Goal: Answer question/provide support: Answer question/provide support

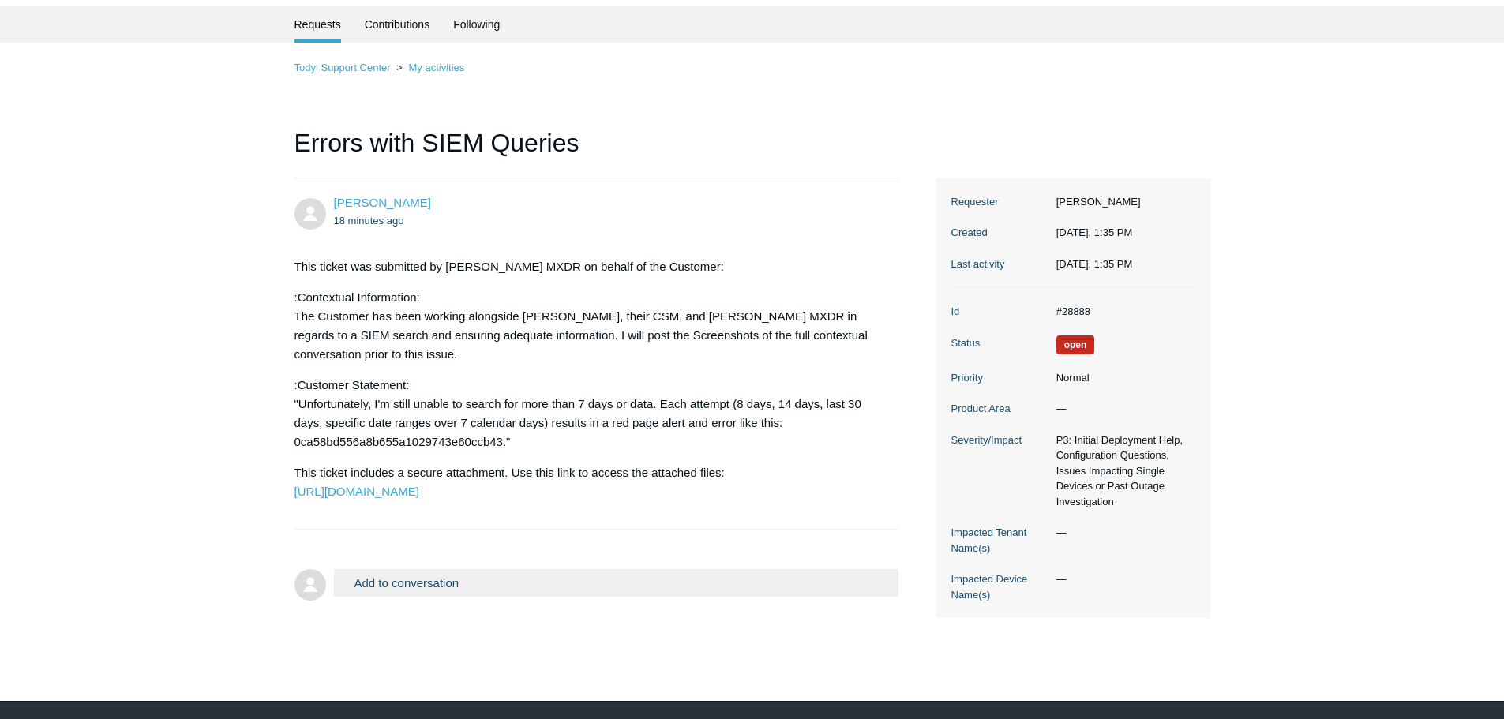
scroll to position [94, 0]
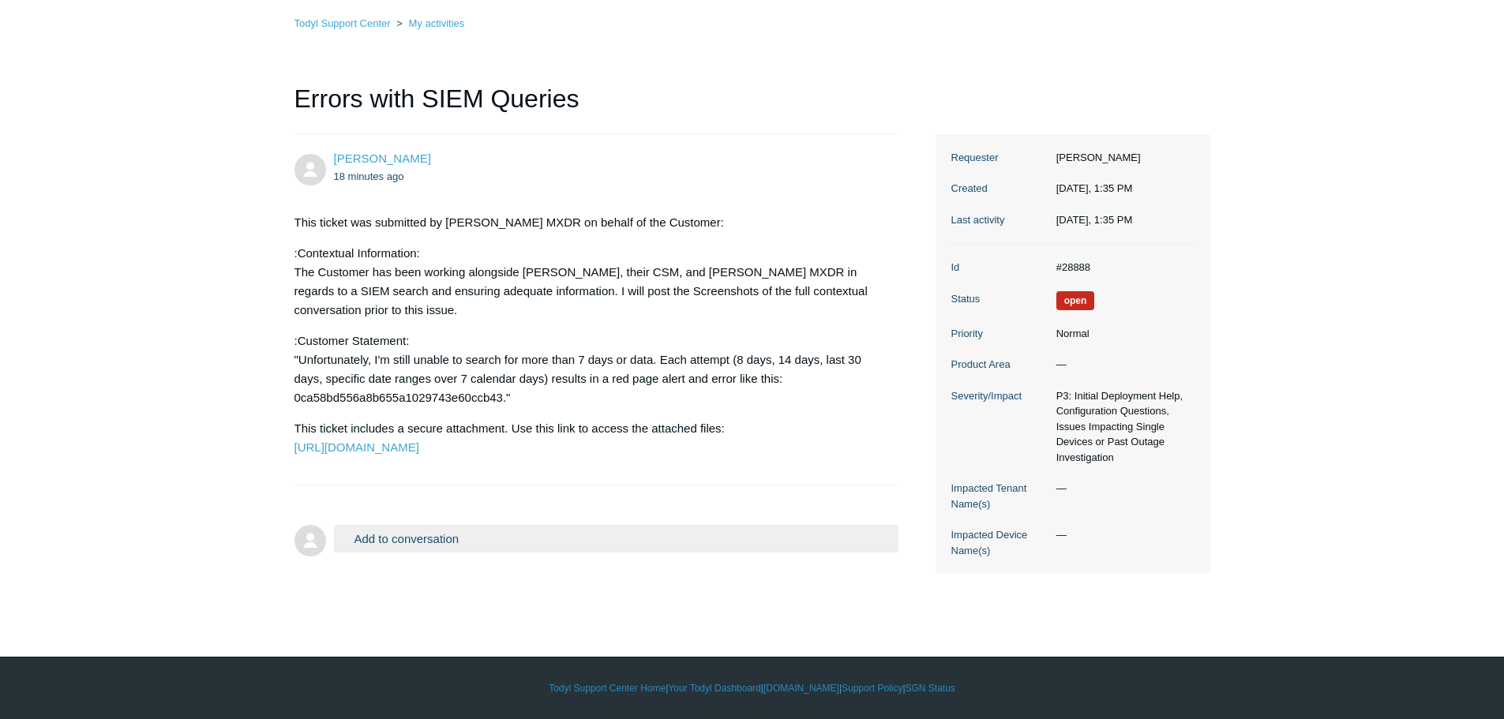
click at [478, 553] on button "Add to conversation" at bounding box center [616, 539] width 565 height 28
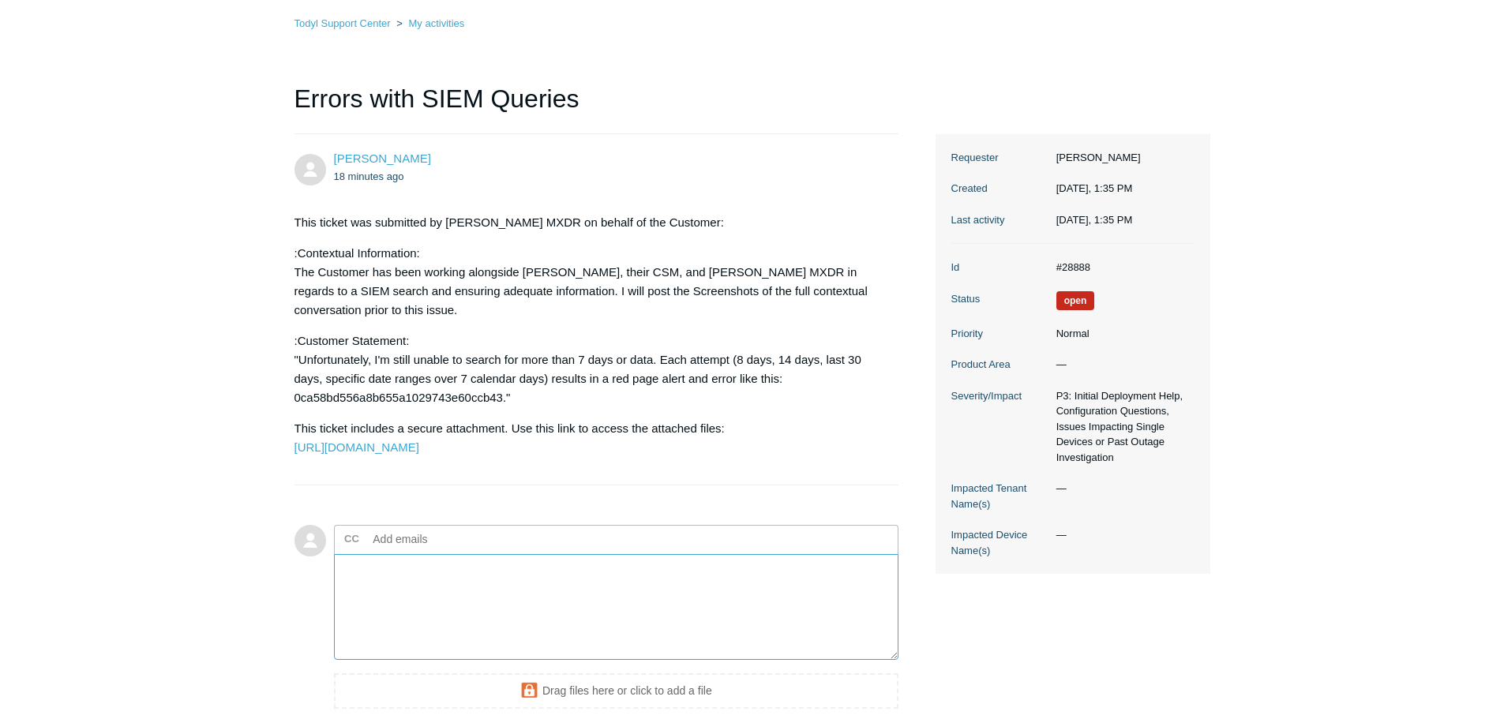
click at [441, 623] on textarea "Add your reply" at bounding box center [616, 607] width 565 height 107
paste textarea "Is there any way the SIEM team can export the data for us? If so, I'll send you…"
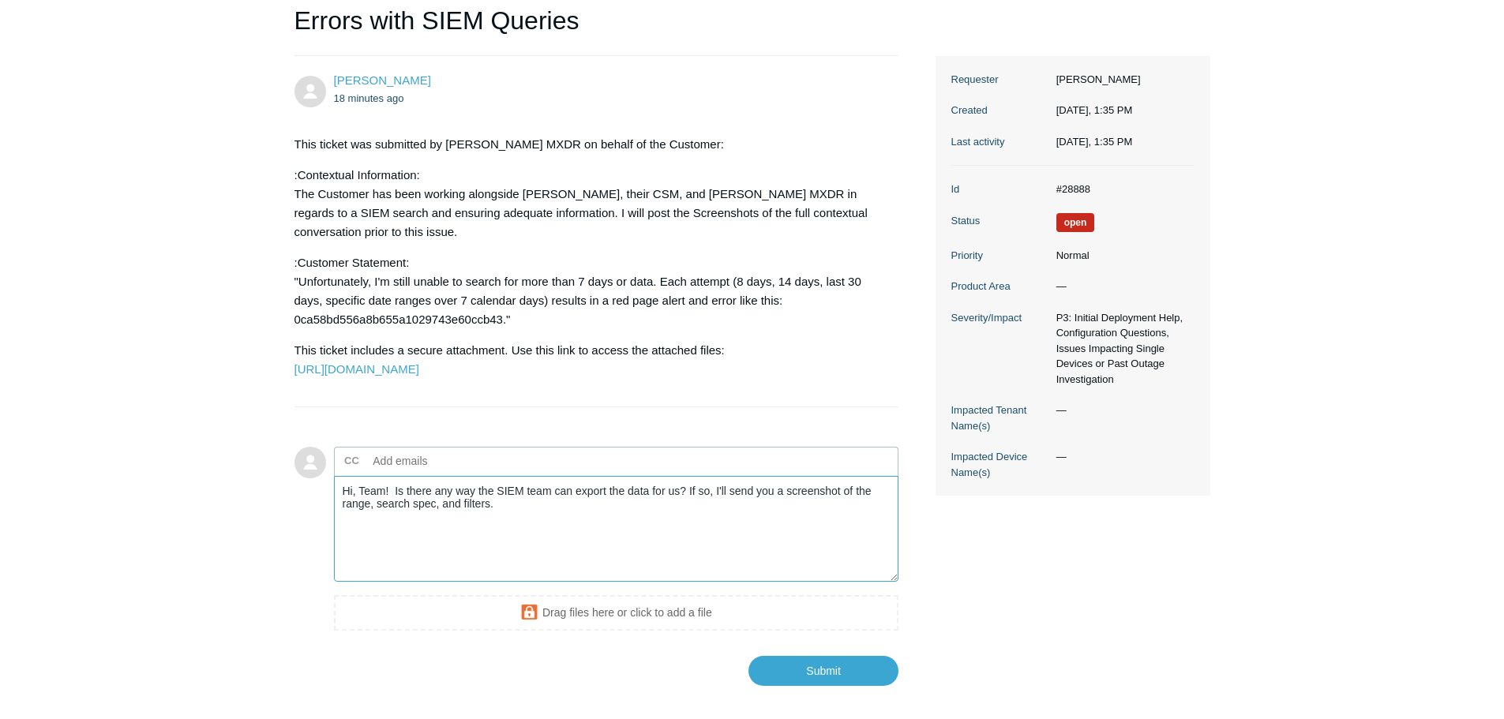
scroll to position [173, 0]
click at [690, 529] on textarea "Hi, Team! Is there any way the SIEM team can export the data for us? If so, I'l…" at bounding box center [616, 528] width 565 height 107
click at [703, 528] on textarea "Hi, Team! Is there any way the SIEM team can export the data for us? It's a tim…" at bounding box center [616, 528] width 565 height 107
click at [436, 542] on textarea "Hi, Team! Is there any way the SIEM team can export the data for us? The needed…" at bounding box center [616, 528] width 565 height 107
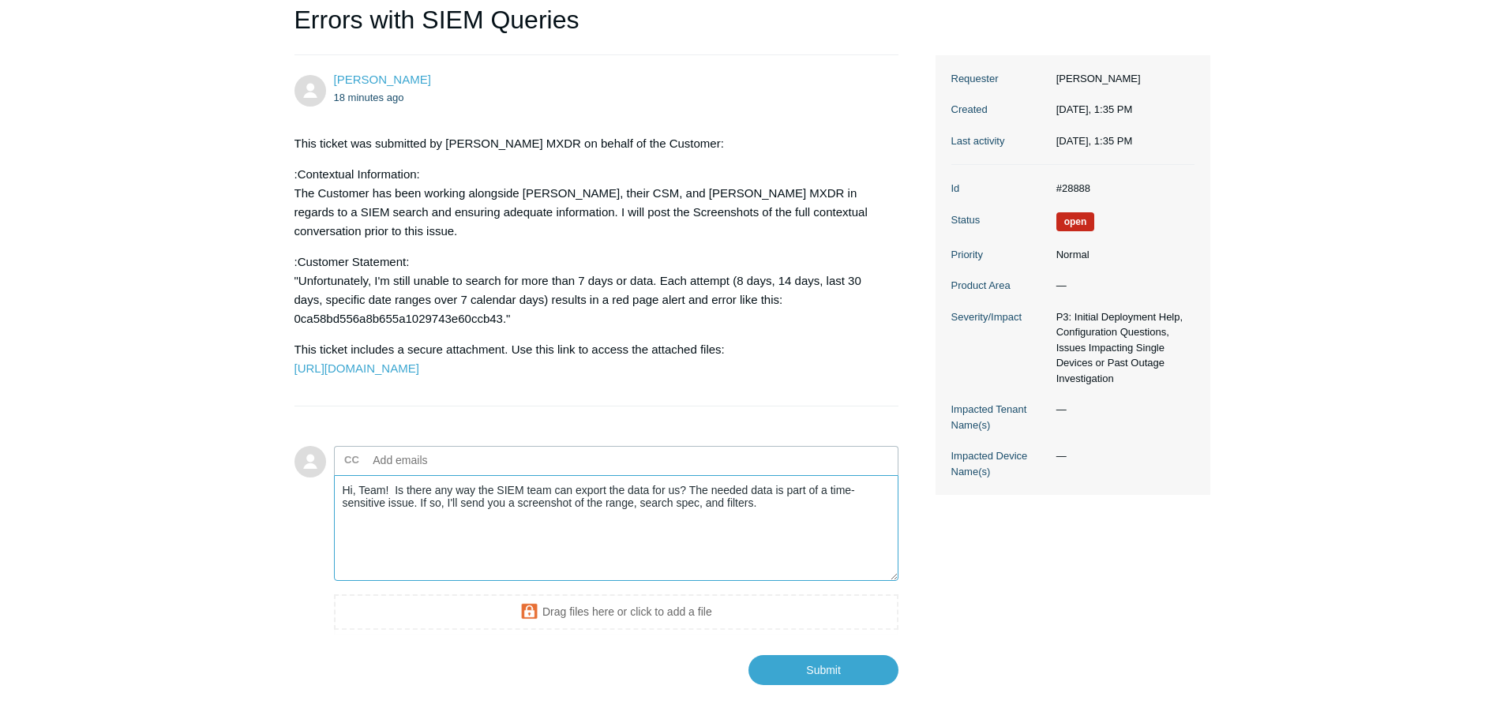
click at [447, 544] on textarea "Hi, Team! Is there any way the SIEM team can export the data for us? The needed…" at bounding box center [616, 528] width 565 height 107
drag, startPoint x: 422, startPoint y: 542, endPoint x: 789, endPoint y: 552, distance: 368.0
click at [789, 552] on textarea "Hi, Team! Is there any way the SIEM team can export the data for us? The needed…" at bounding box center [616, 528] width 565 height 107
click at [692, 533] on textarea "Hi, Team! Is there any way the SIEM team can export the data for us? The needed…" at bounding box center [616, 528] width 565 height 107
click at [688, 533] on textarea "Hi, Team! Is there any way the SIEM team can export the data for us? The needed…" at bounding box center [616, 528] width 565 height 107
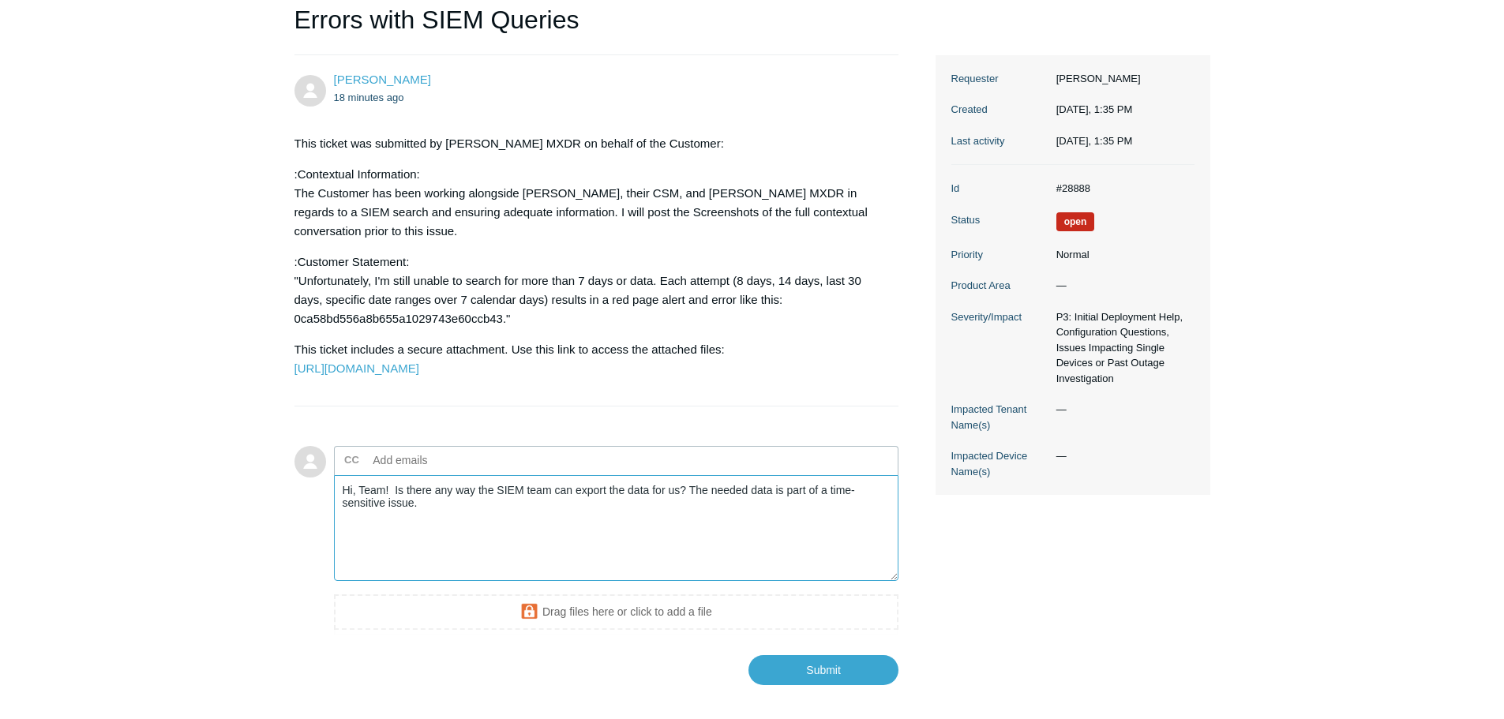
paste textarea "If so, I'll send you a screenshot of the range, search spec, and filters."
click at [759, 534] on textarea "Hi, Team! Is there any way the SIEM team can export the data for us? If so, I'l…" at bounding box center [616, 528] width 565 height 107
drag, startPoint x: 497, startPoint y: 542, endPoint x: 769, endPoint y: 566, distance: 272.7
click at [769, 566] on textarea "Hi, Team! Is there any way the SIEM team can export the data for us? If so, I'l…" at bounding box center [616, 528] width 565 height 107
click at [395, 527] on textarea "Hi, Team! Is there any way the SIEM team can export the data for us? If so, I'l…" at bounding box center [616, 528] width 565 height 107
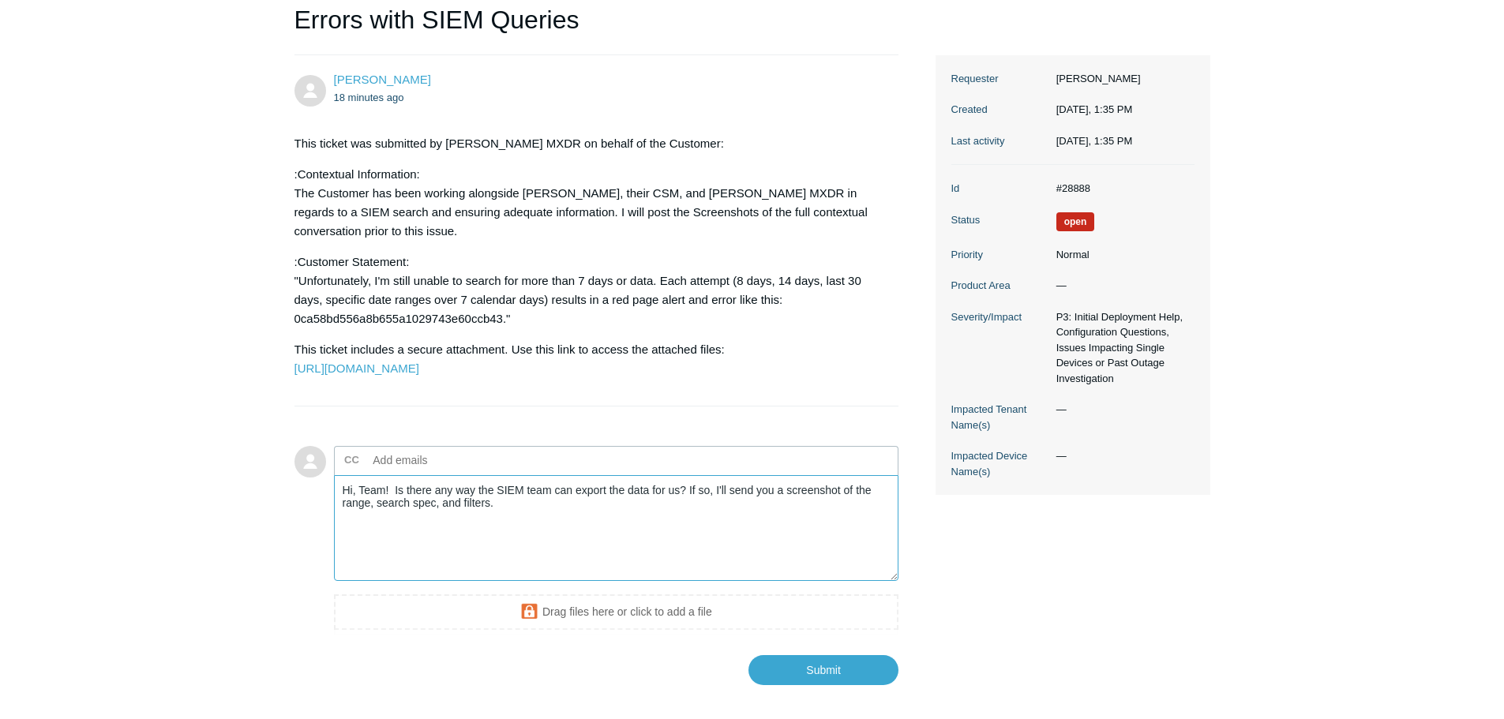
paste textarea "The needed data is part of a time-sensitive issue."
click at [800, 545] on textarea "Hi, Team! The needed data is part of a time-sensitive issue. Is there any way t…" at bounding box center [616, 528] width 565 height 107
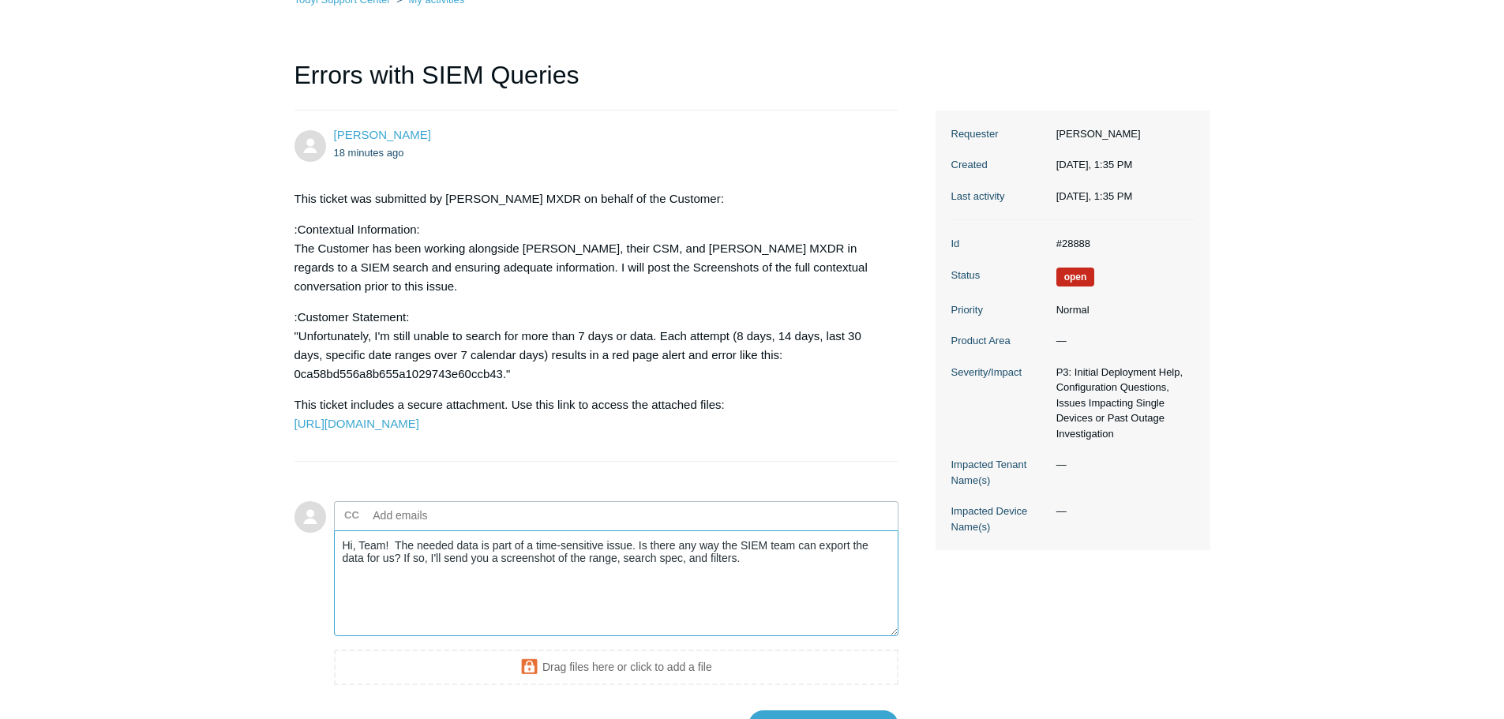
scroll to position [287, 0]
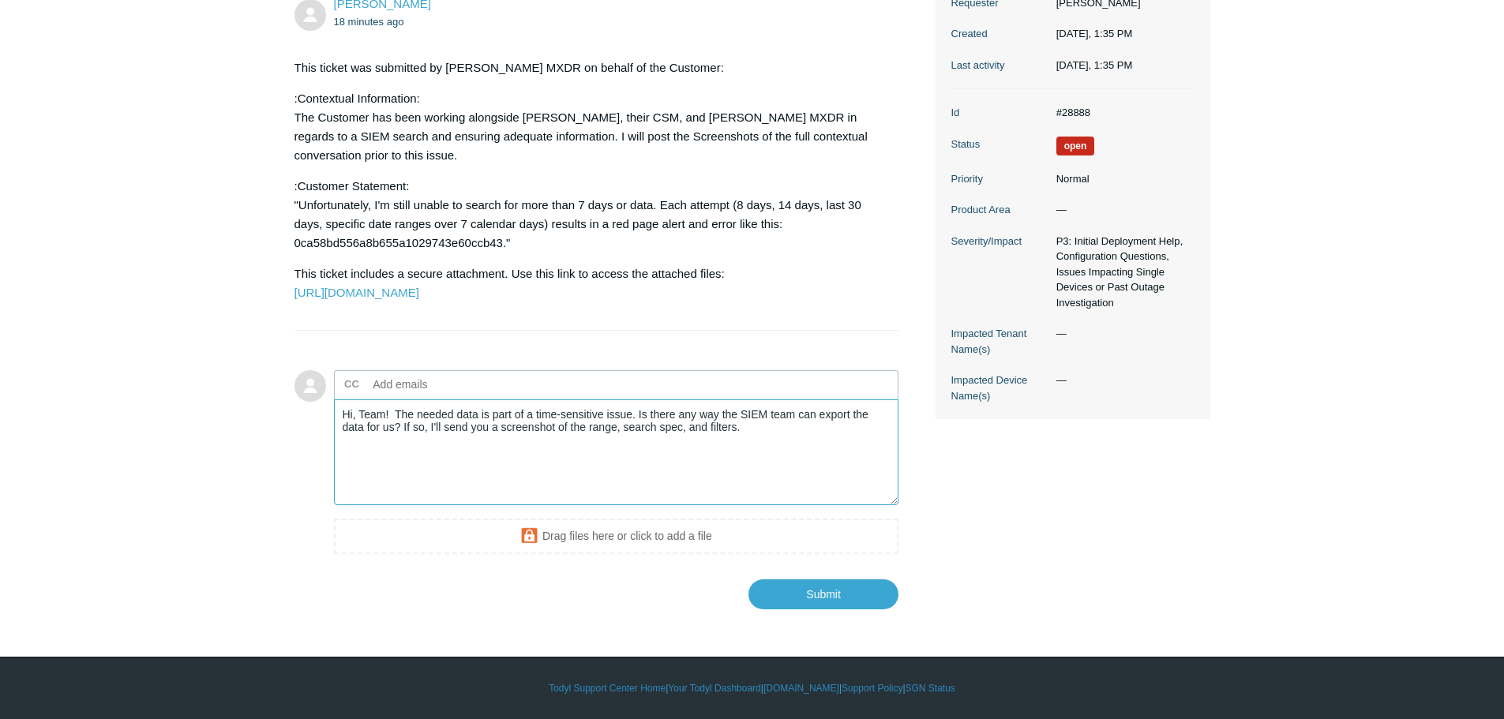
type textarea "Hi, Team! The needed data is part of a time-sensitive issue. Is there any way t…"
click at [419, 388] on input "text" at bounding box center [452, 385] width 170 height 24
type input "jason.roth@netassurity.com"
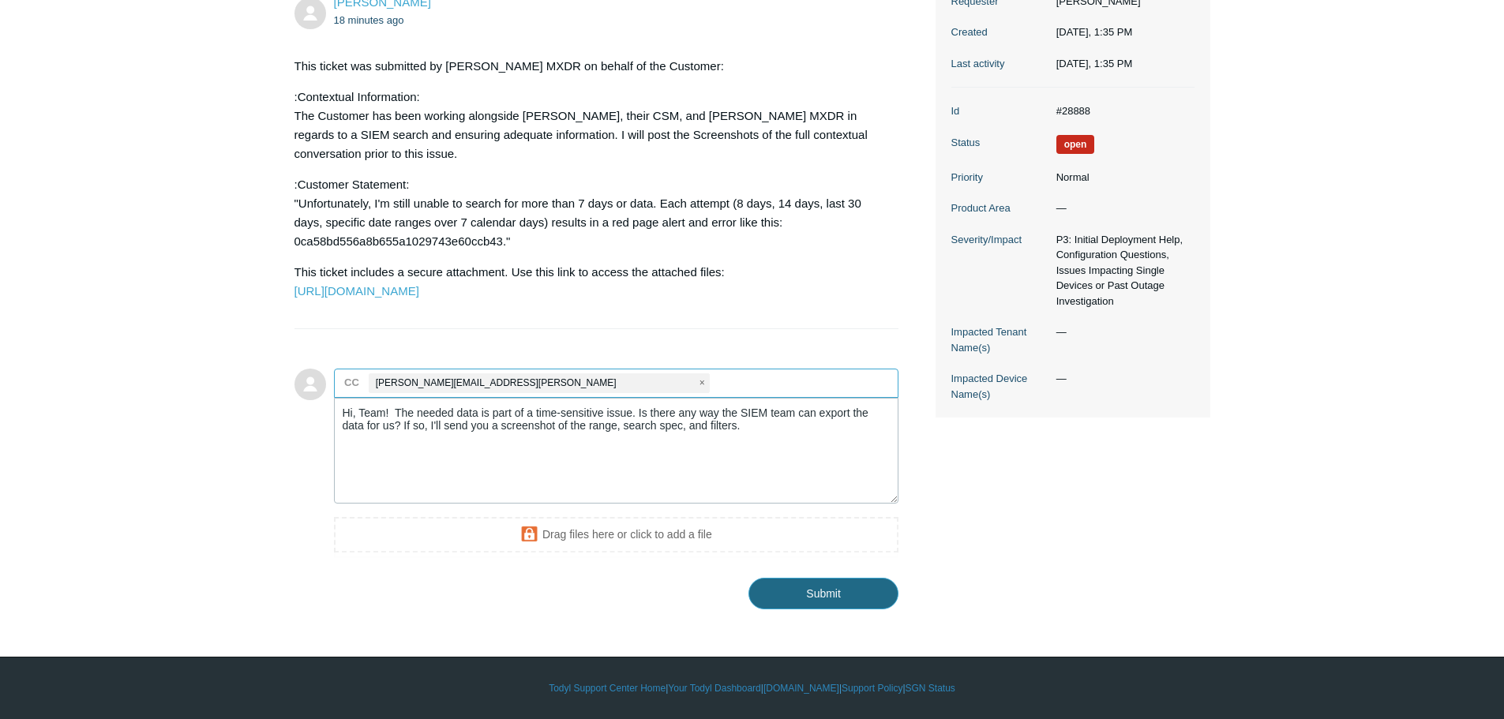
click at [808, 596] on input "Submit" at bounding box center [823, 594] width 150 height 32
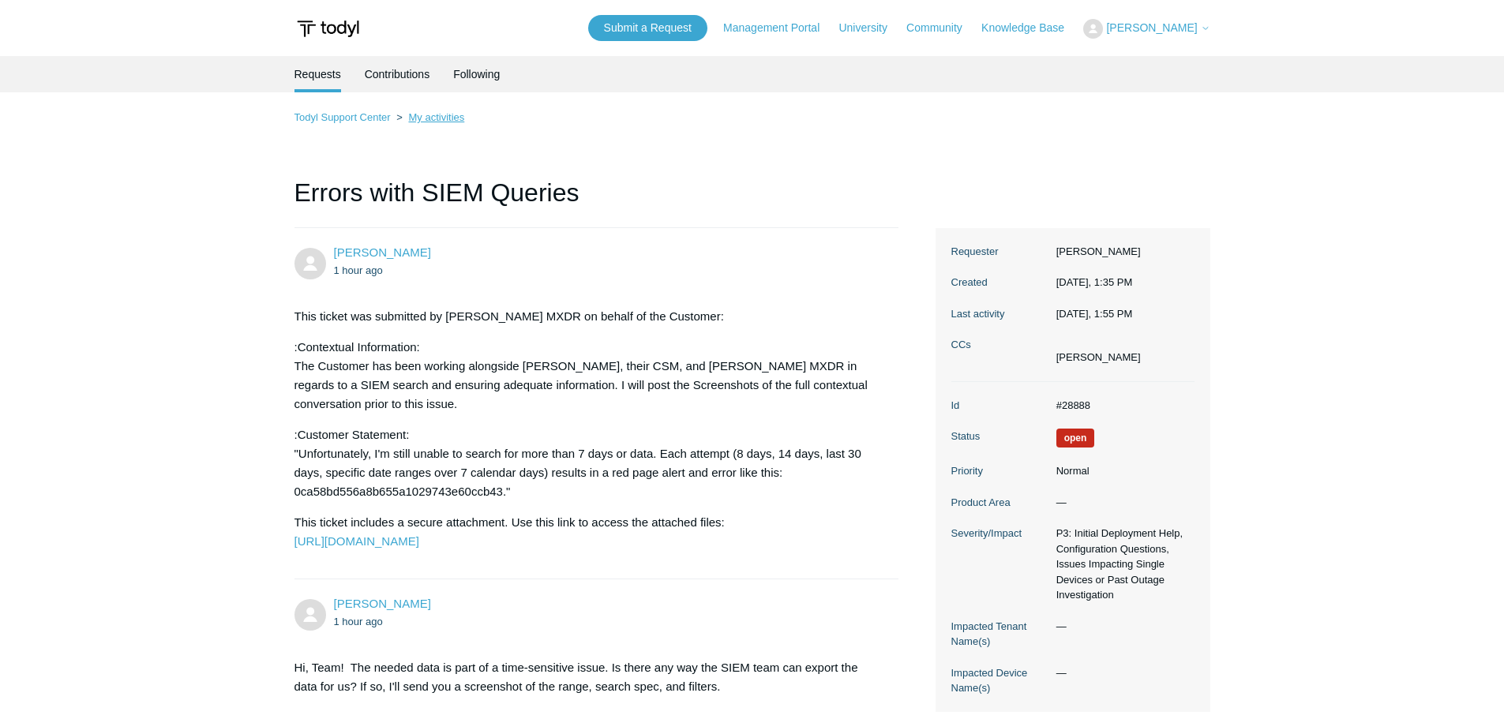
click at [433, 116] on link "My activities" at bounding box center [436, 117] width 56 height 12
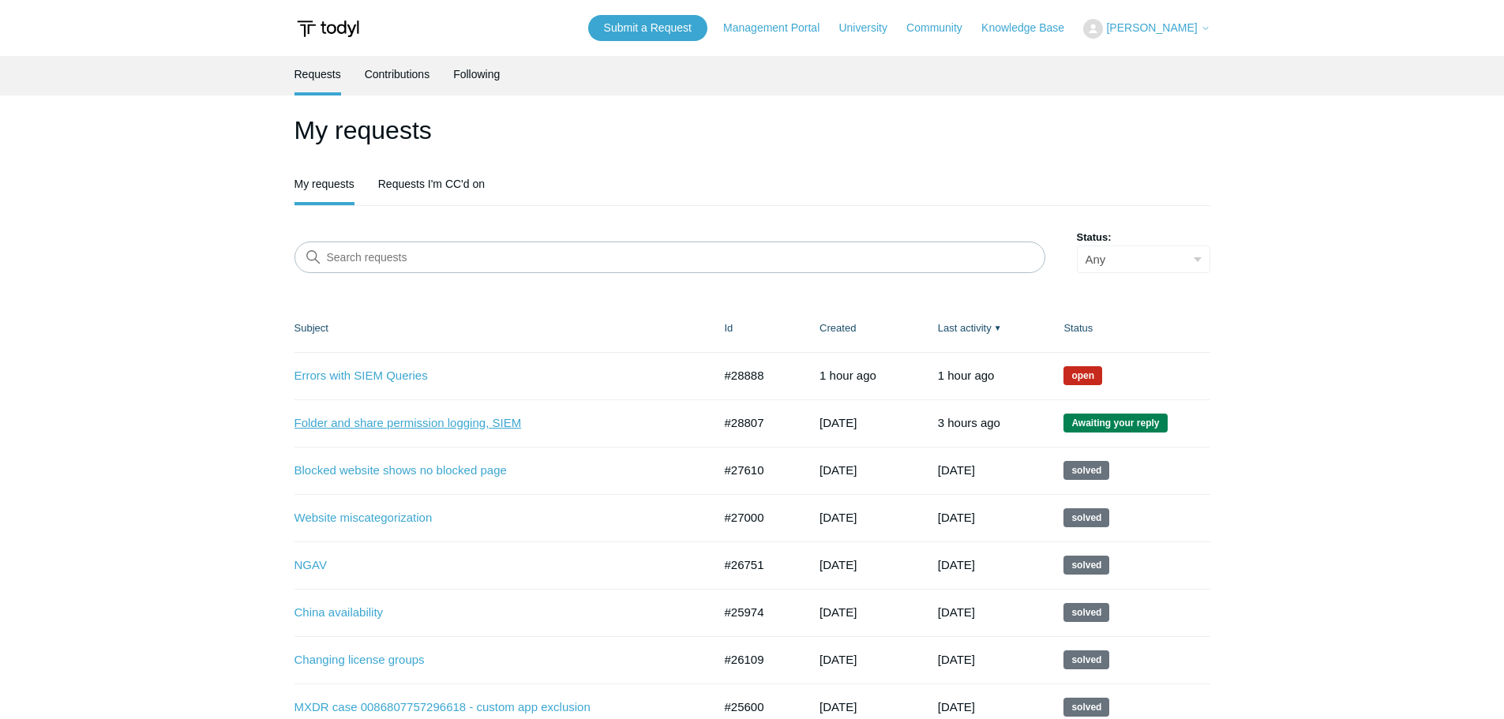
click at [407, 419] on link "Folder and share permission logging, SIEM" at bounding box center [491, 423] width 395 height 18
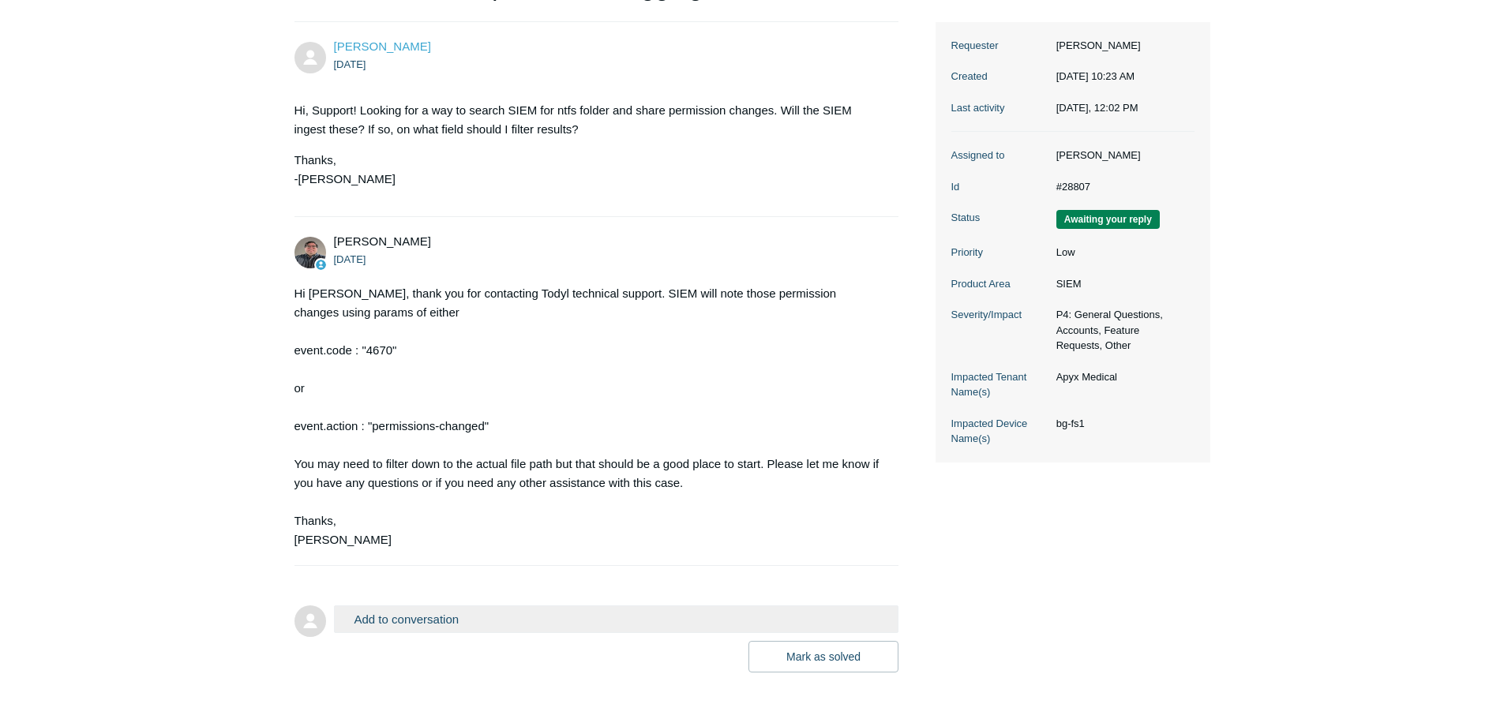
scroll to position [269, 0]
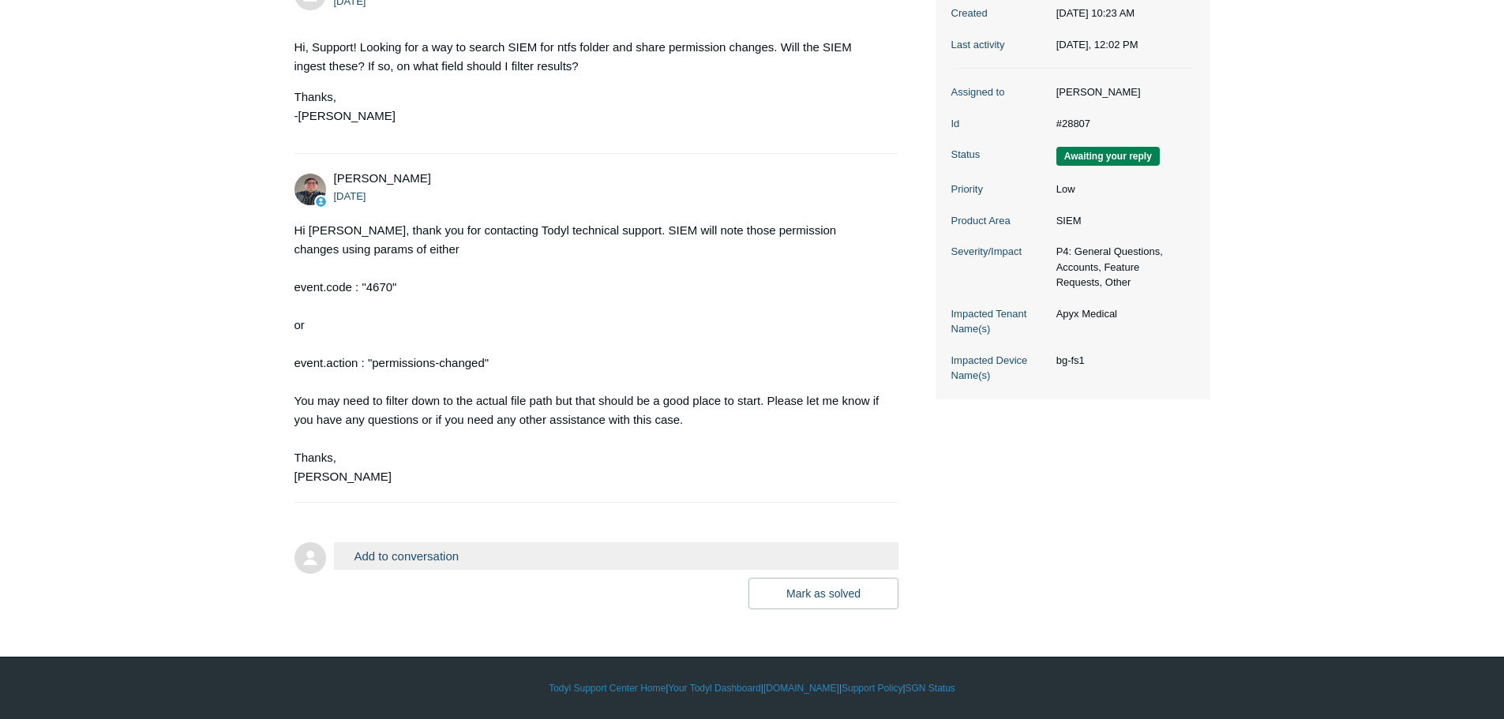
click at [459, 551] on button "Add to conversation" at bounding box center [616, 556] width 565 height 28
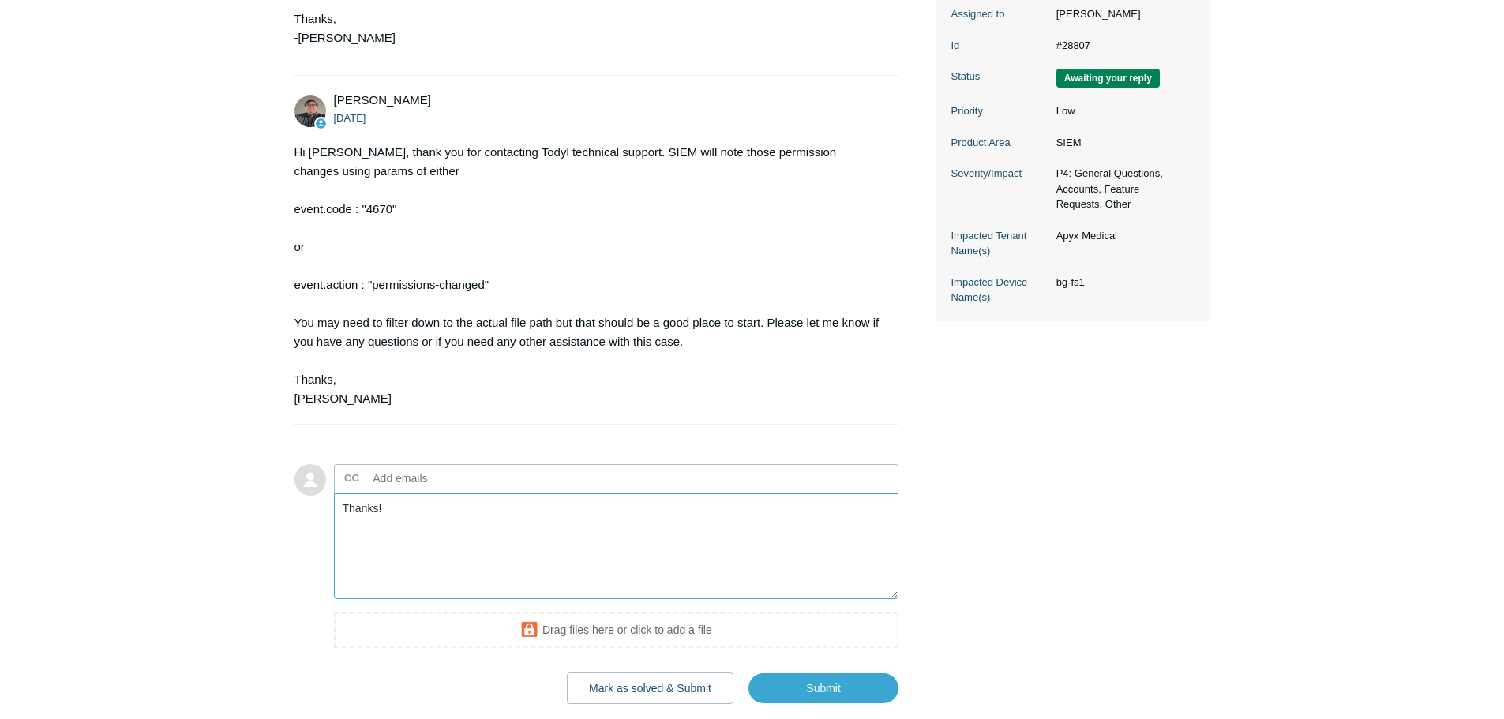
scroll to position [442, 0]
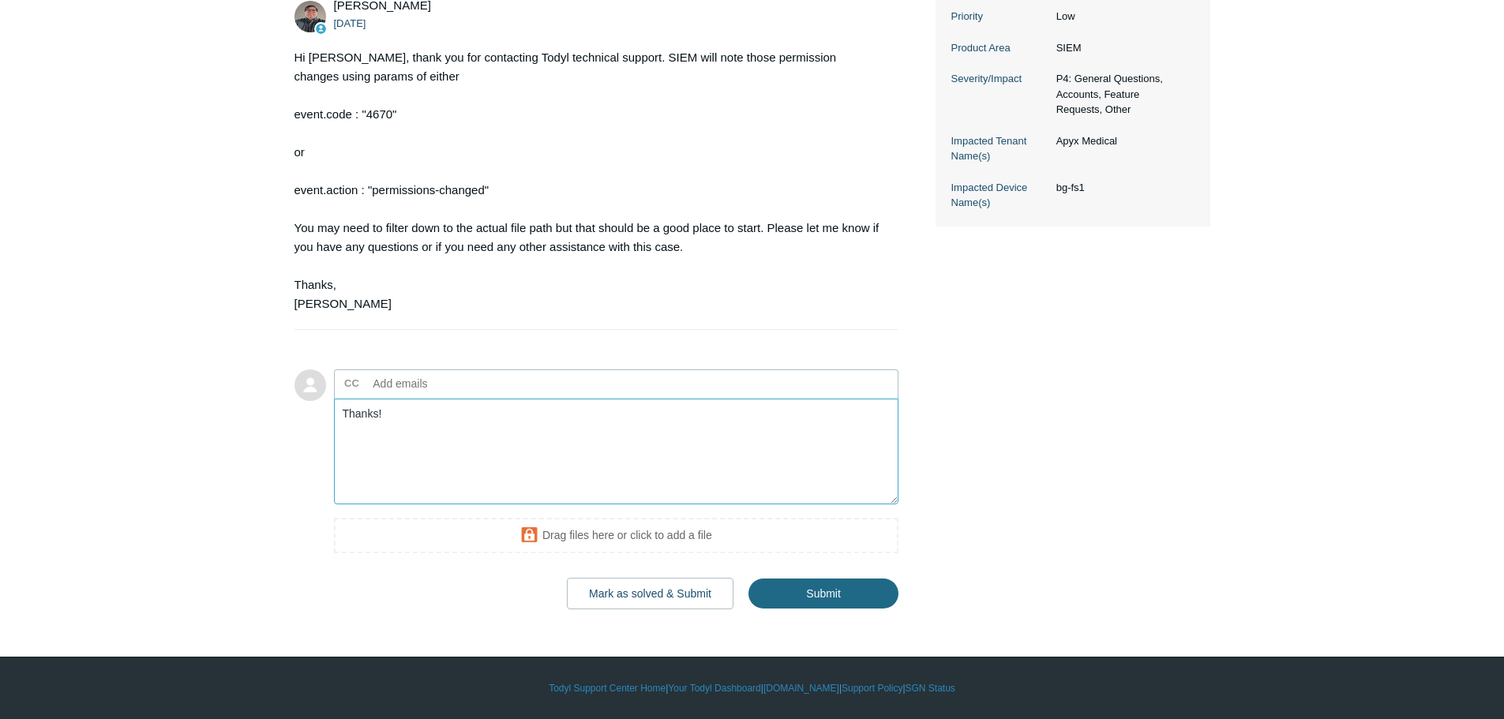
type textarea "Thanks!"
click at [789, 597] on input "Submit" at bounding box center [823, 595] width 150 height 32
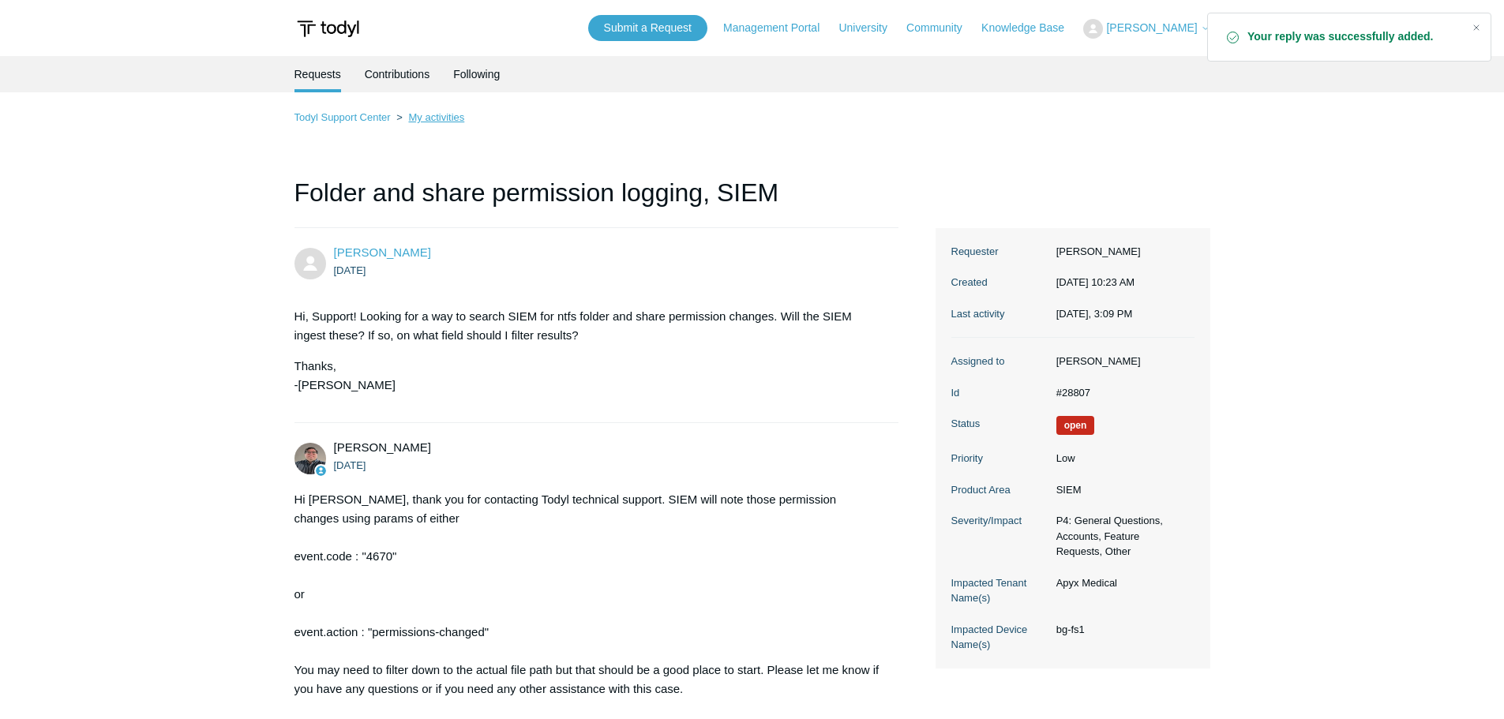
click at [432, 119] on link "My activities" at bounding box center [436, 117] width 56 height 12
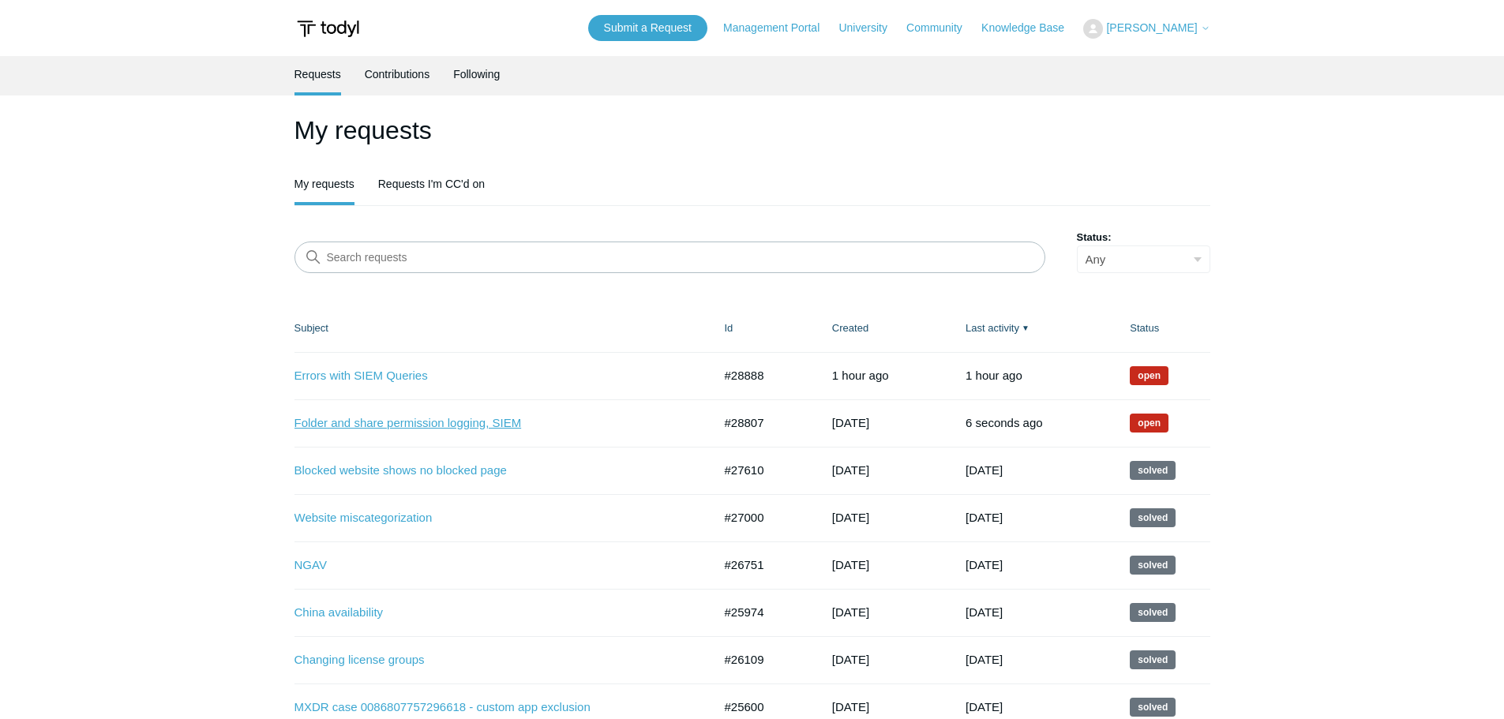
click at [439, 424] on link "Folder and share permission logging, SIEM" at bounding box center [491, 423] width 395 height 18
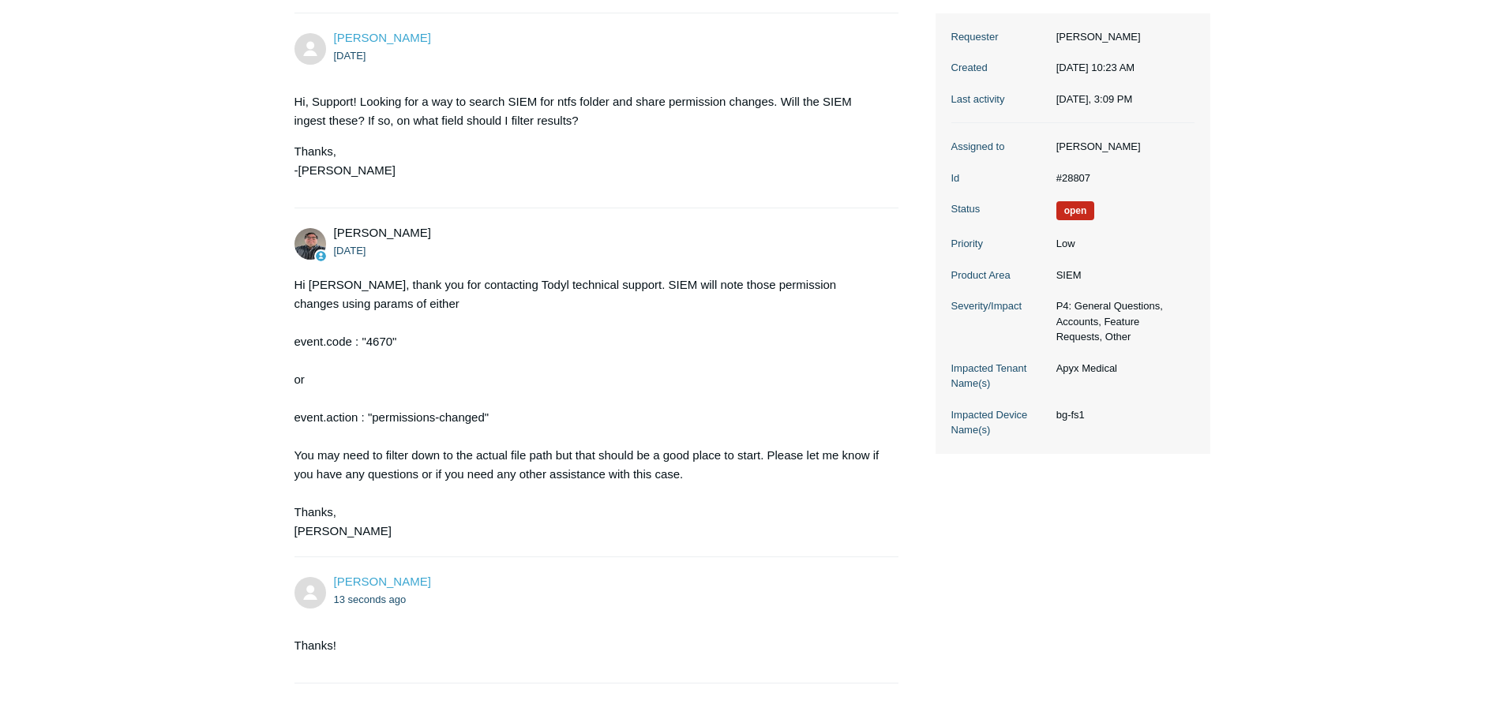
scroll to position [395, 0]
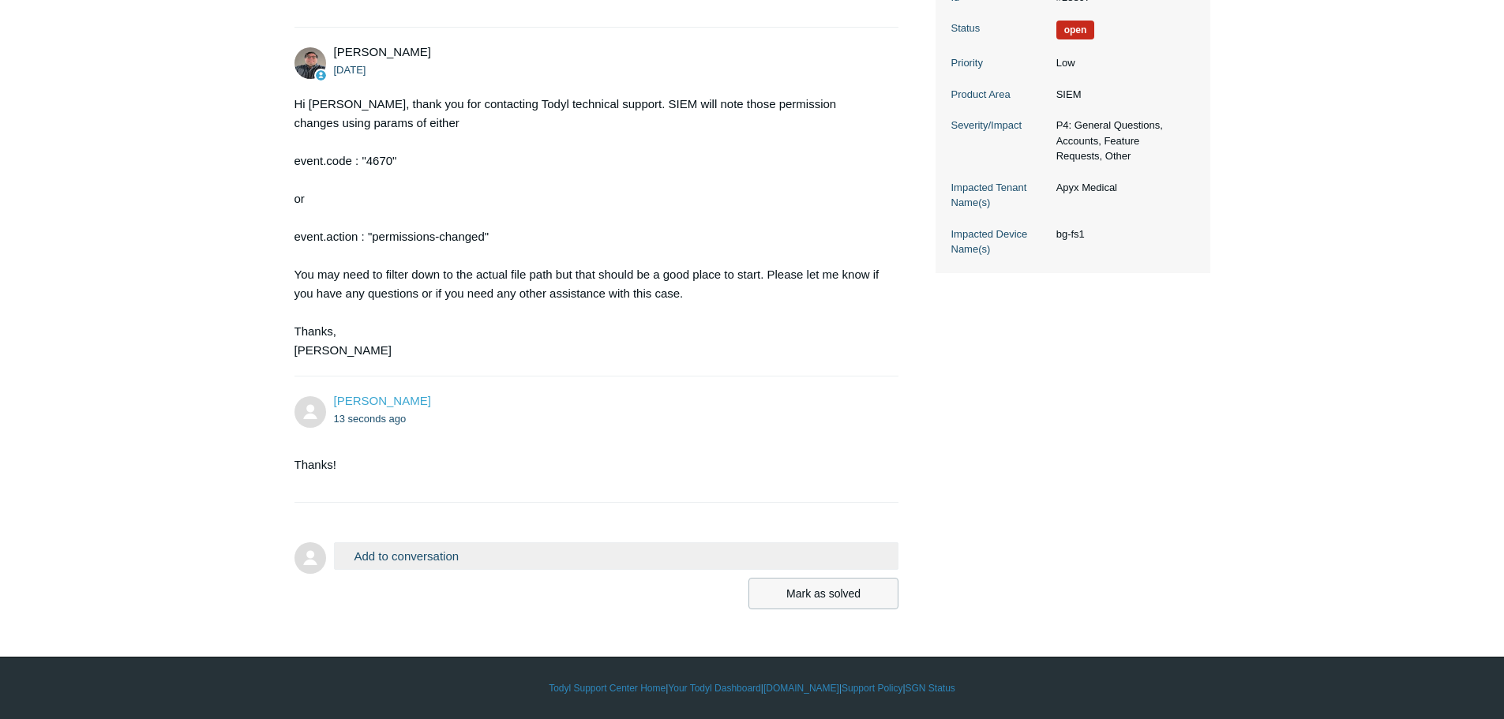
click at [834, 594] on button "Mark as solved" at bounding box center [823, 594] width 150 height 32
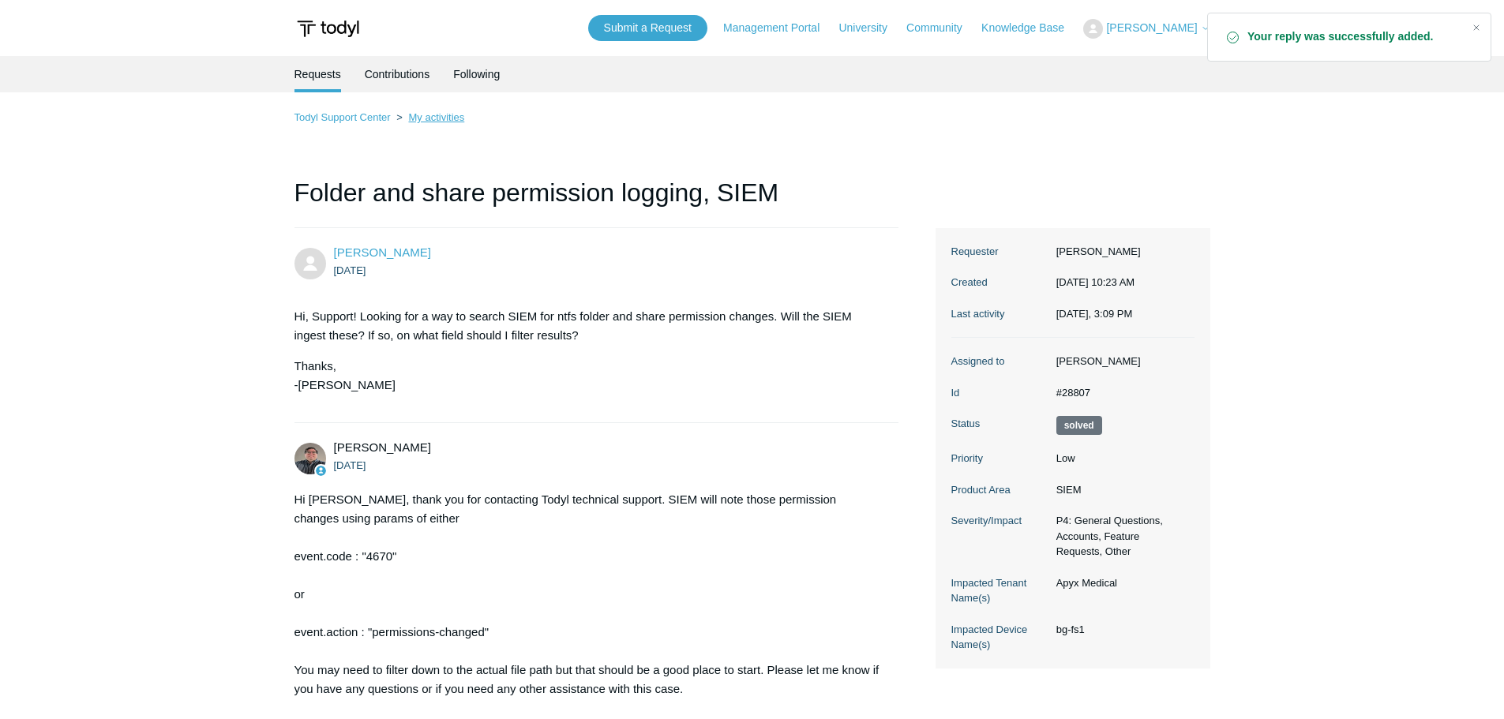
click at [435, 117] on link "My activities" at bounding box center [436, 117] width 56 height 12
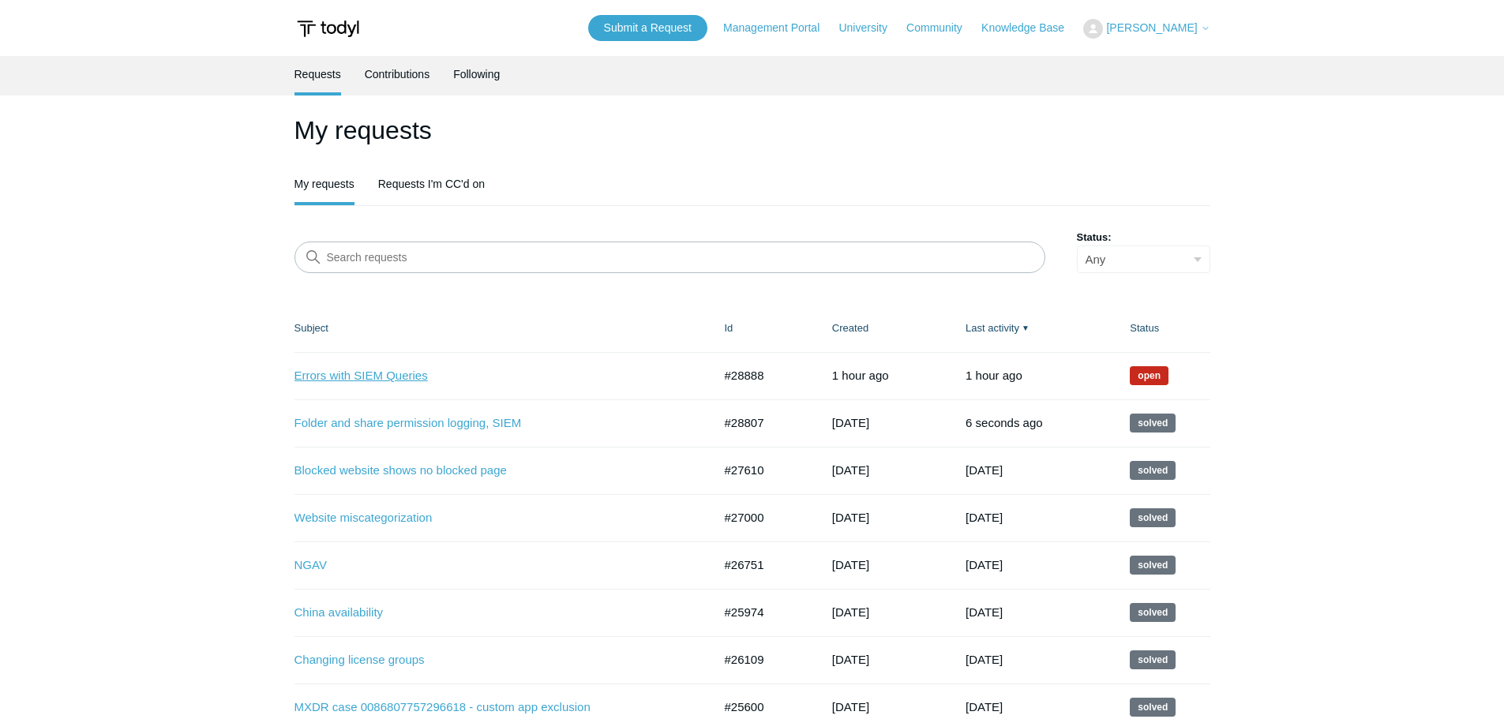
click at [374, 377] on link "Errors with SIEM Queries" at bounding box center [491, 376] width 395 height 18
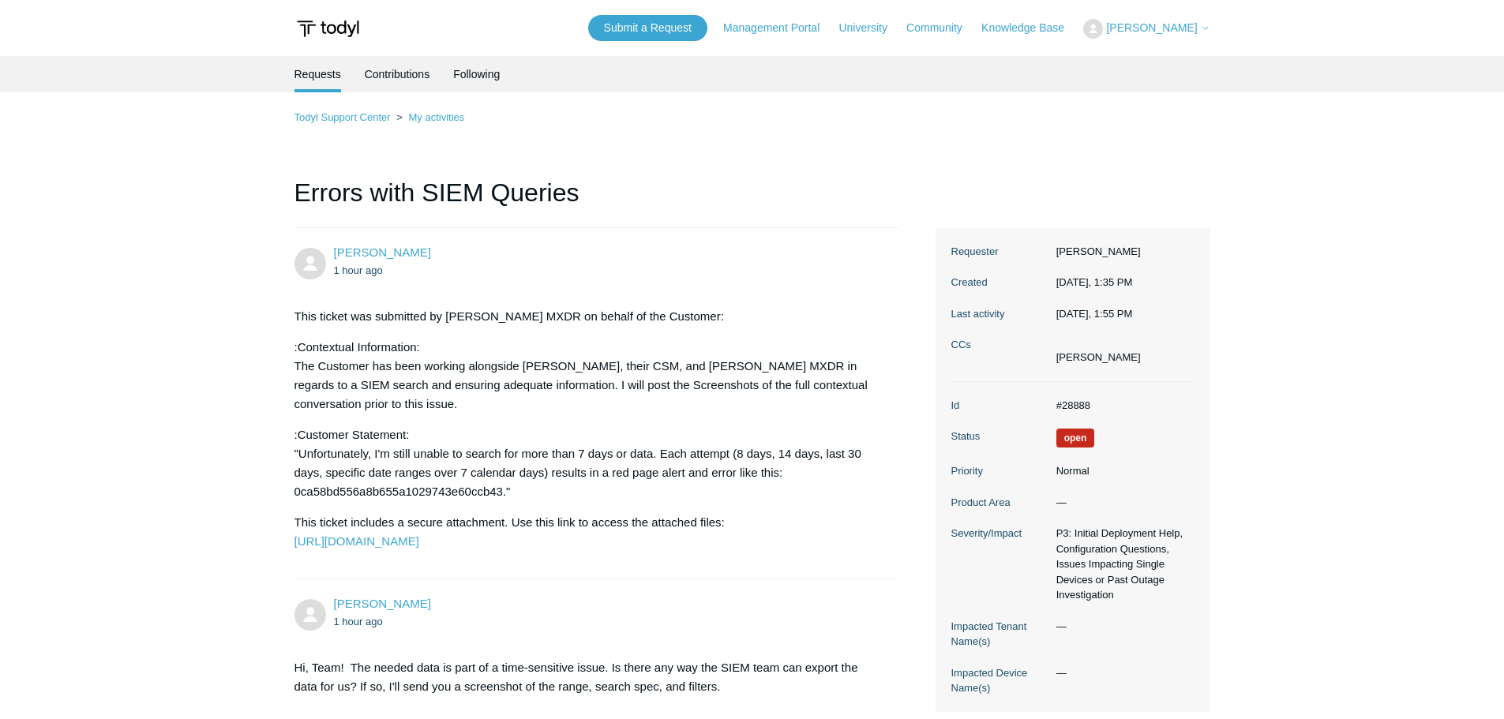
drag, startPoint x: 1080, startPoint y: 560, endPoint x: 1069, endPoint y: 557, distance: 11.7
click at [1078, 559] on dd "P3: Initial Deployment Help, Configuration Questions, Issues Impacting Single D…" at bounding box center [1121, 564] width 146 height 77
drag, startPoint x: 999, startPoint y: 534, endPoint x: 1052, endPoint y: 536, distance: 52.1
click at [1000, 534] on dt "Severity/Impact" at bounding box center [999, 534] width 97 height 16
click at [1108, 539] on dd "P3: Initial Deployment Help, Configuration Questions, Issues Impacting Single D…" at bounding box center [1121, 564] width 146 height 77
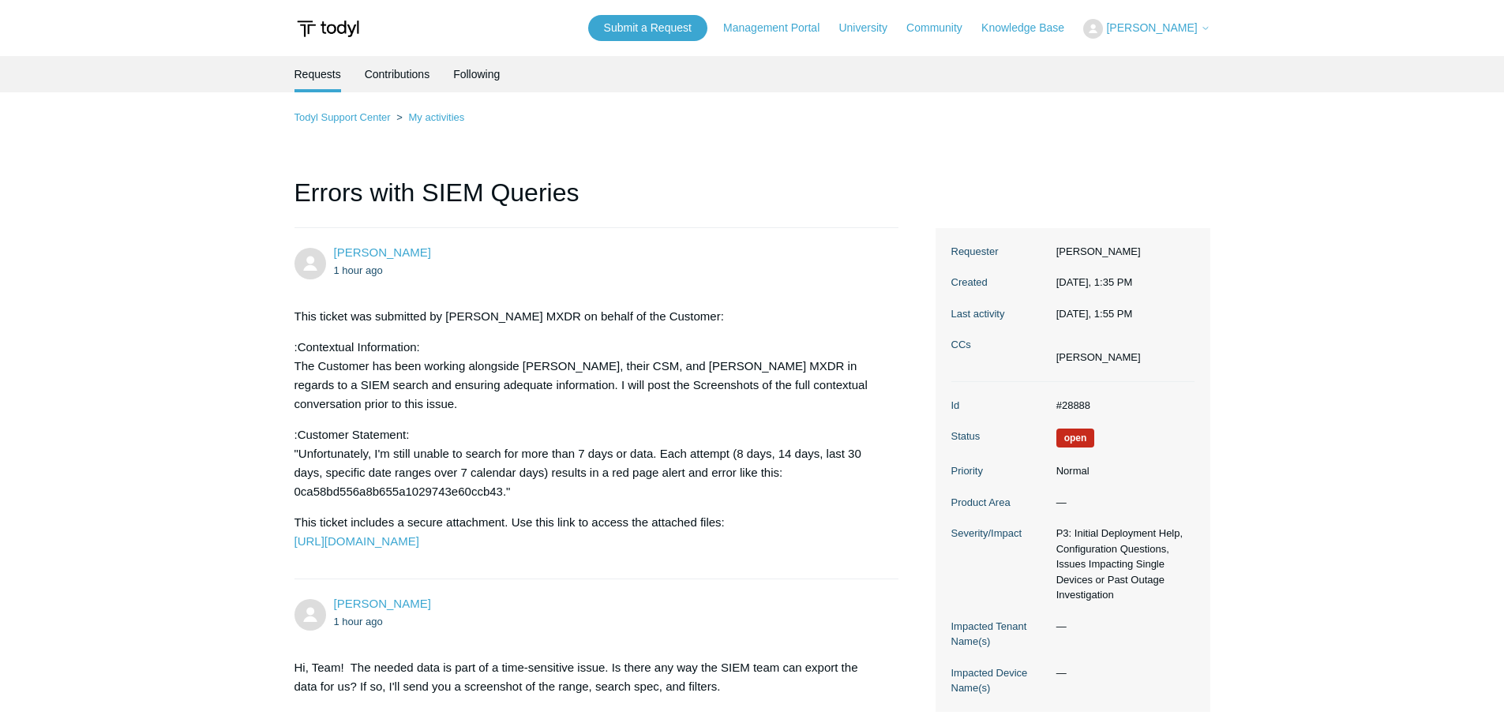
click at [1107, 575] on dd "P3: Initial Deployment Help, Configuration Questions, Issues Impacting Single D…" at bounding box center [1121, 564] width 146 height 77
